Goal: Entertainment & Leisure: Browse casually

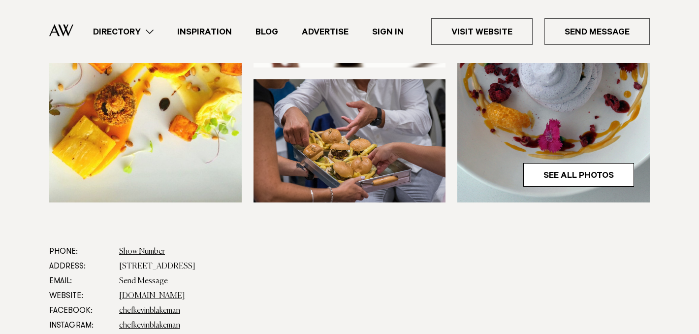
scroll to position [372, 0]
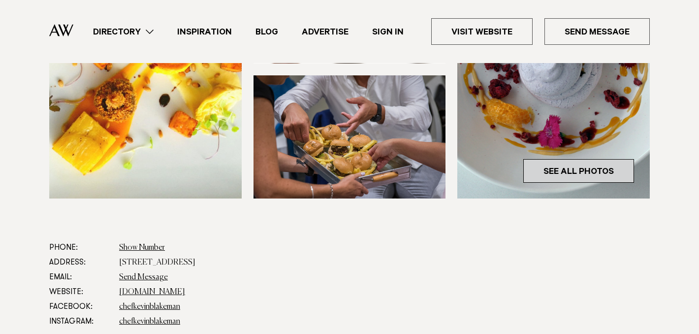
click at [547, 171] on link "See All Photos" at bounding box center [578, 171] width 111 height 24
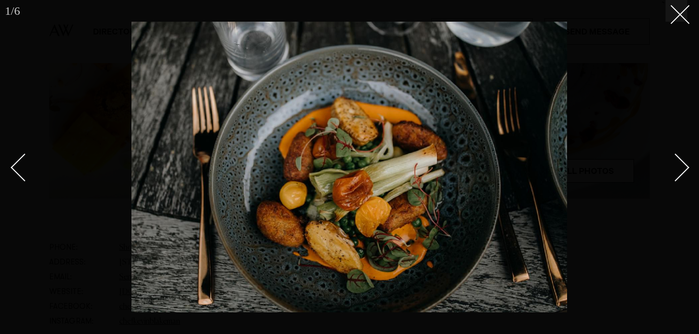
click at [682, 167] on div "Next slide" at bounding box center [676, 168] width 28 height 28
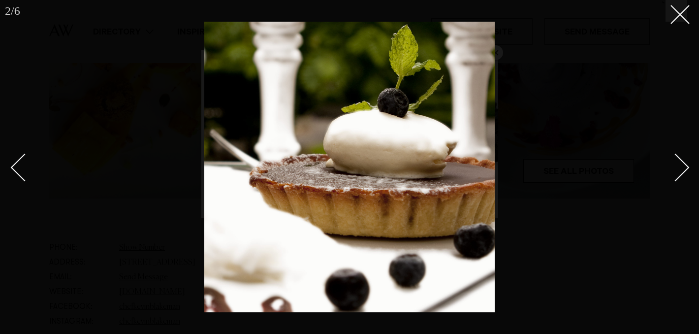
click at [682, 167] on div "Next slide" at bounding box center [676, 168] width 28 height 28
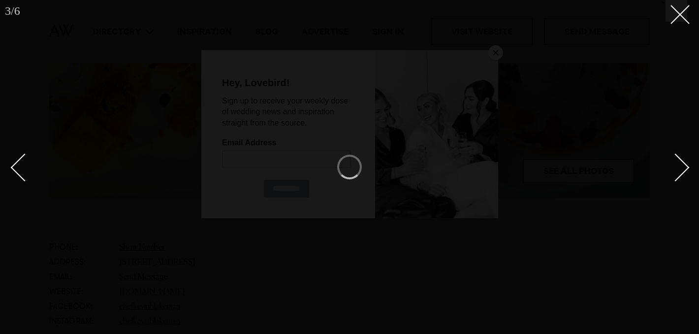
click at [682, 167] on div "Next slide" at bounding box center [676, 168] width 28 height 28
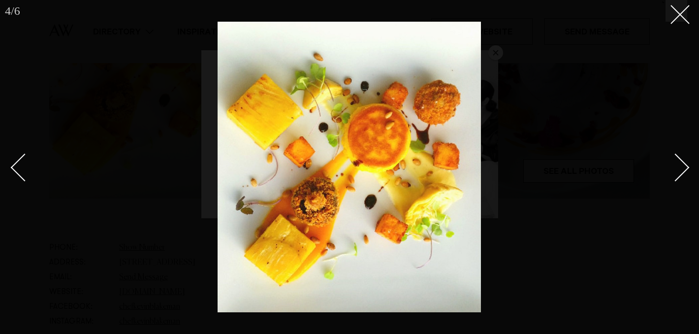
click at [682, 167] on div "Next slide" at bounding box center [676, 168] width 28 height 28
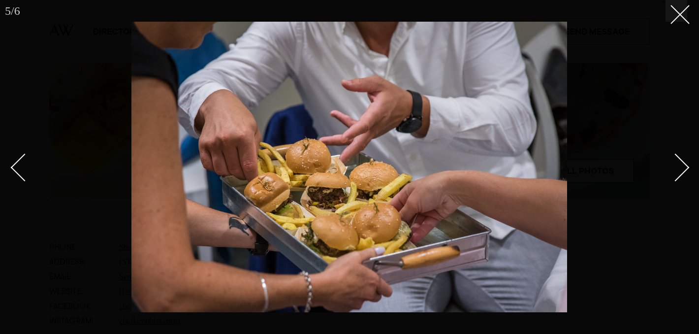
click at [682, 167] on div "Next slide" at bounding box center [676, 168] width 28 height 28
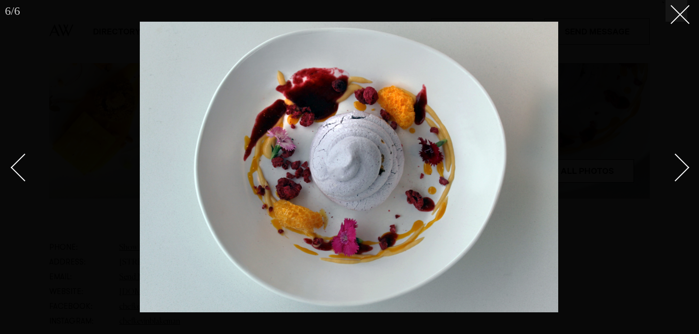
click at [682, 167] on div "Next slide" at bounding box center [676, 168] width 28 height 28
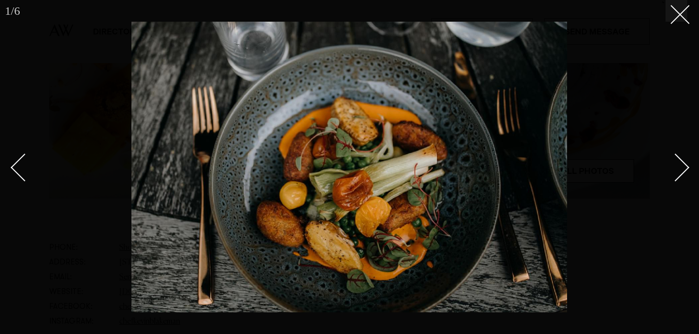
click at [682, 167] on div "Next slide" at bounding box center [676, 168] width 28 height 28
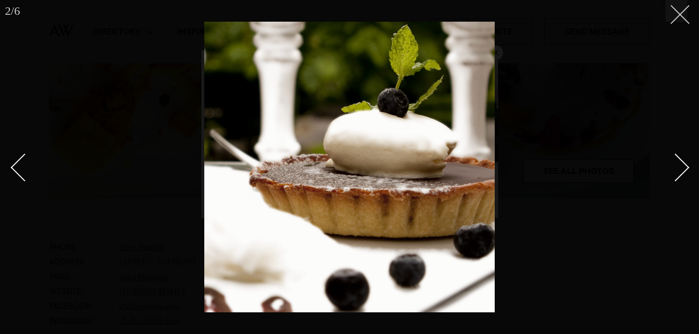
click at [681, 14] on icon at bounding box center [677, 11] width 12 height 12
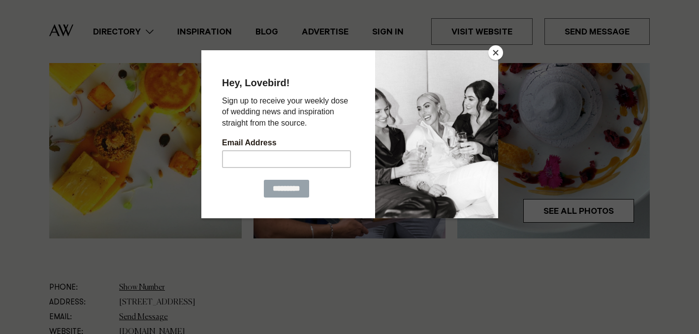
scroll to position [276, 0]
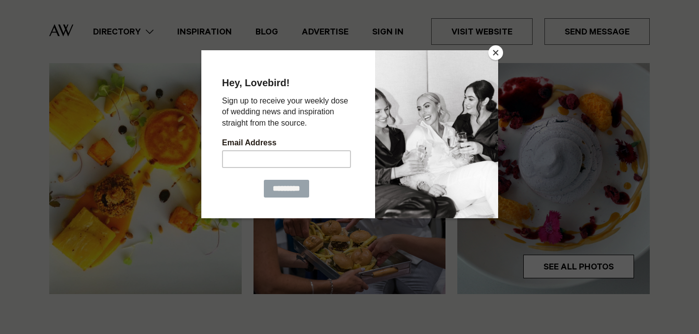
click at [495, 48] on button "Close" at bounding box center [495, 52] width 15 height 15
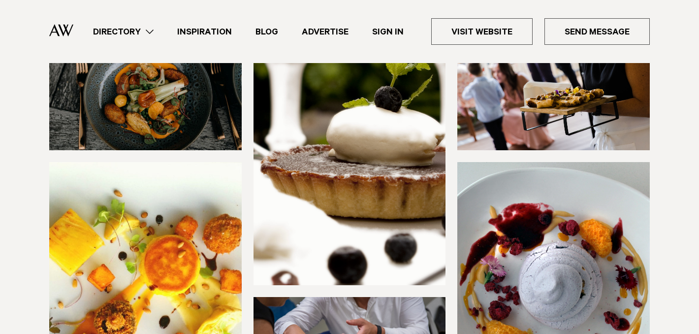
scroll to position [0, 0]
